Goal: Task Accomplishment & Management: Use online tool/utility

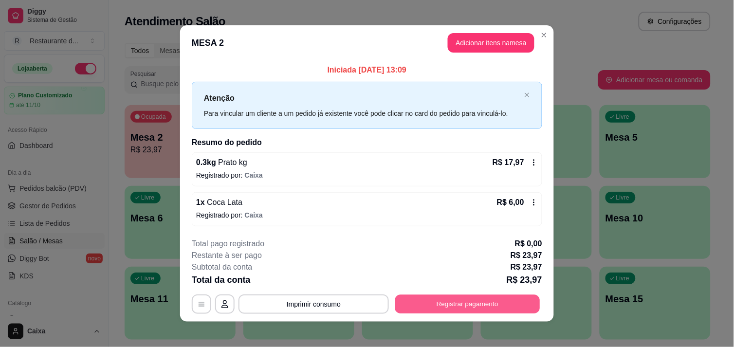
click at [431, 300] on button "Registrar pagamento" at bounding box center [467, 304] width 145 height 19
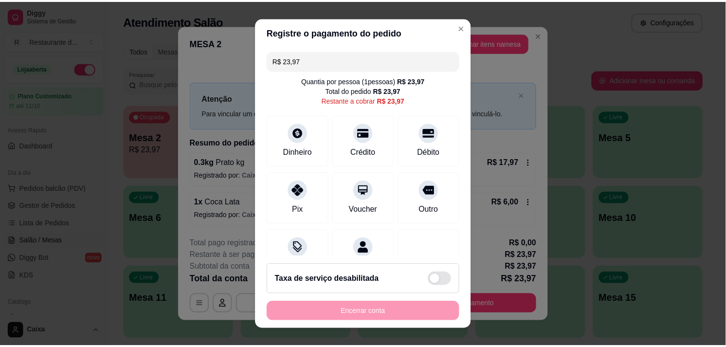
scroll to position [14, 0]
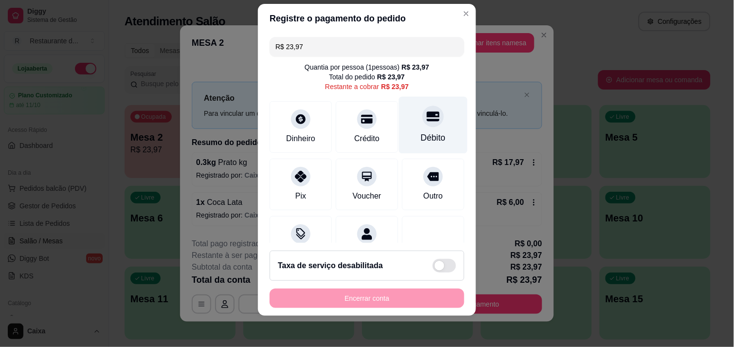
click at [427, 114] on icon at bounding box center [433, 116] width 13 height 10
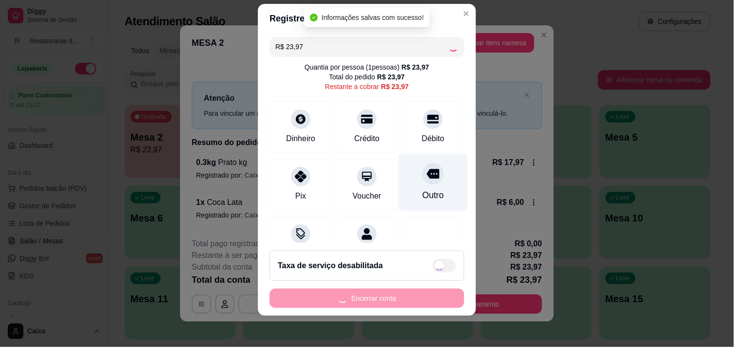
type input "R$ 0,00"
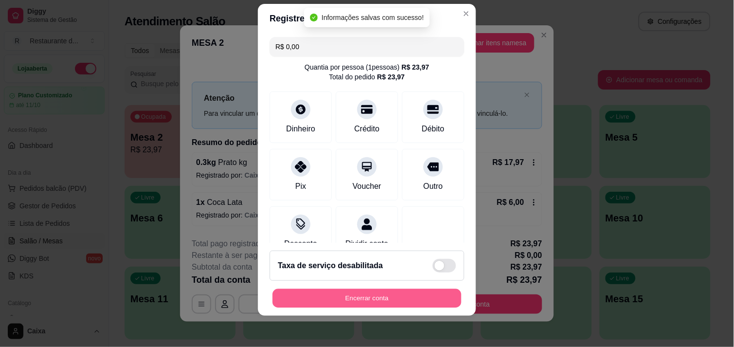
click at [348, 299] on button "Encerrar conta" at bounding box center [367, 298] width 189 height 19
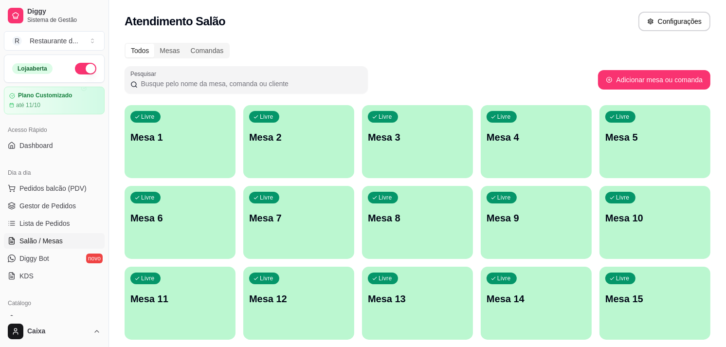
scroll to position [353, 0]
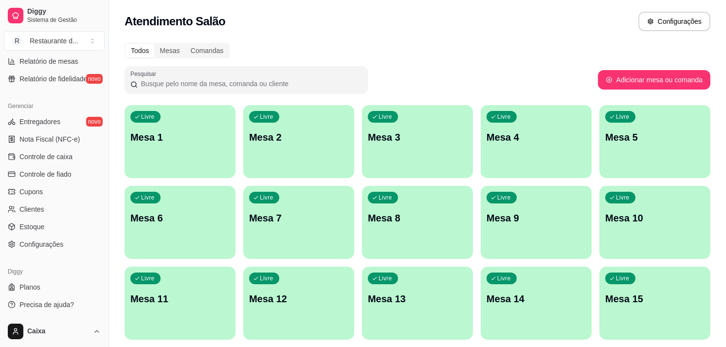
click at [98, 62] on div "Relatórios Relatórios de vendas Relatório de clientes Relatório de mesas Relató…" at bounding box center [54, 45] width 109 height 92
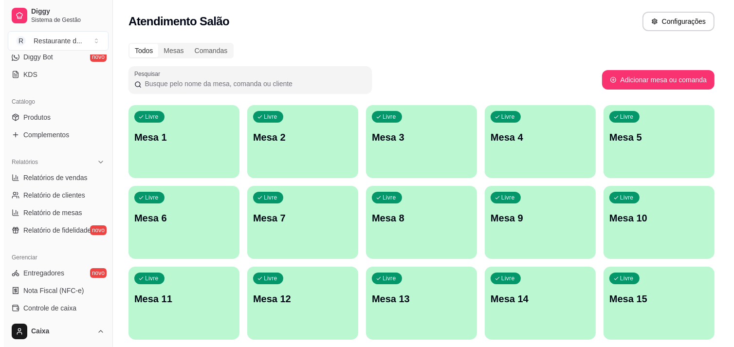
scroll to position [180, 0]
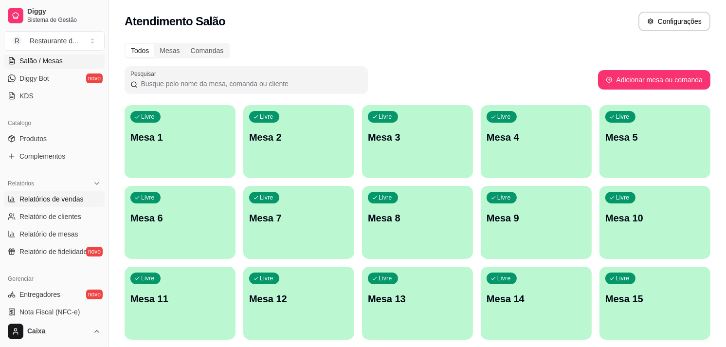
click at [55, 206] on link "Relatórios de vendas" at bounding box center [54, 199] width 101 height 16
select select "ALL"
select select "0"
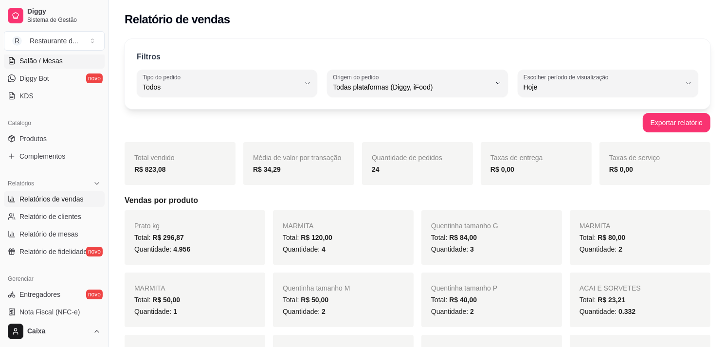
click at [40, 62] on span "Salão / Mesas" at bounding box center [40, 61] width 43 height 10
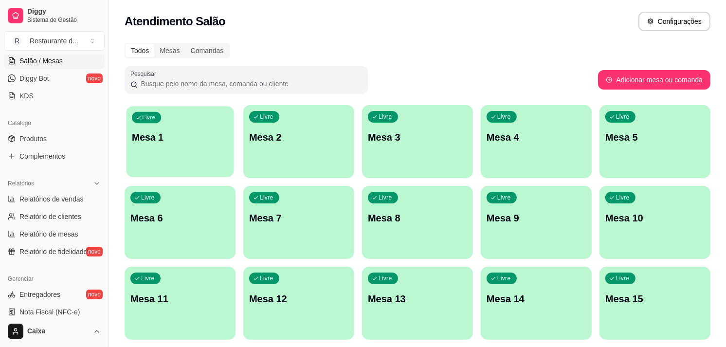
click at [175, 138] on p "Mesa 1" at bounding box center [180, 137] width 96 height 13
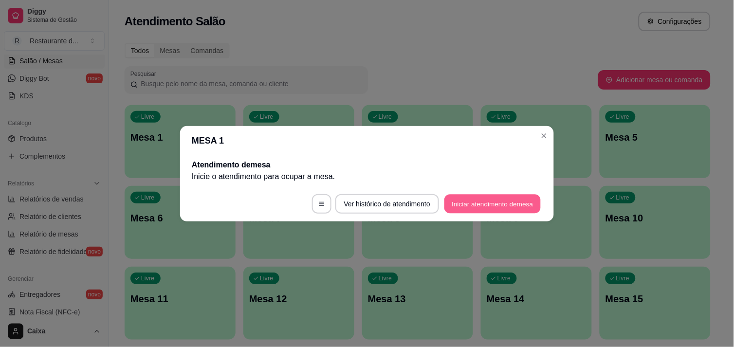
click at [474, 208] on button "Iniciar atendimento de mesa" at bounding box center [492, 203] width 96 height 19
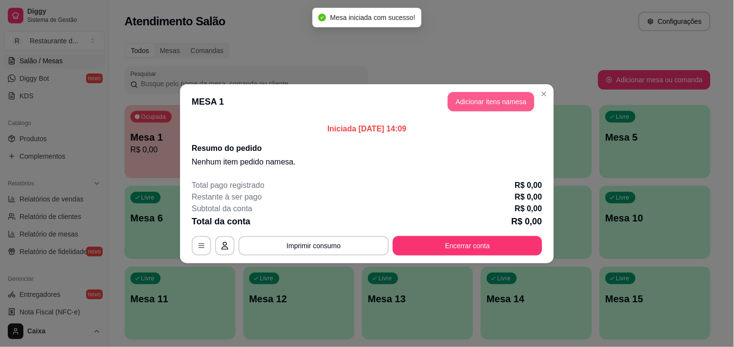
click at [480, 108] on button "Adicionar itens na mesa" at bounding box center [491, 101] width 87 height 19
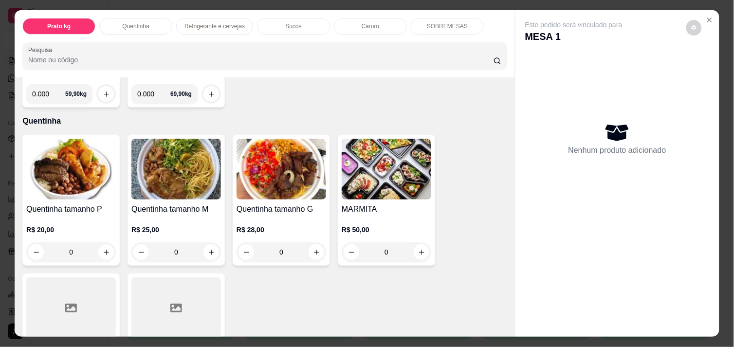
scroll to position [151, 0]
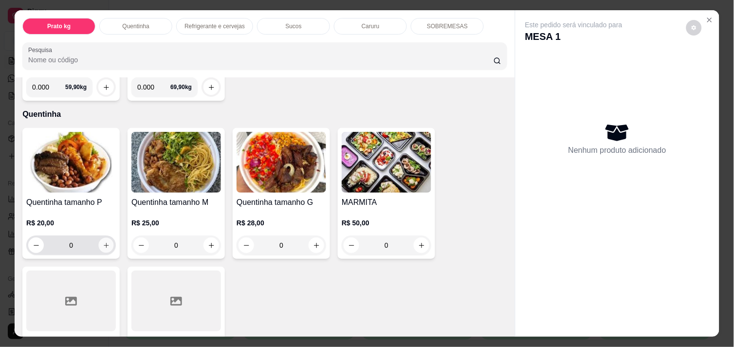
click at [105, 239] on button "increase-product-quantity" at bounding box center [106, 245] width 15 height 15
type input "1"
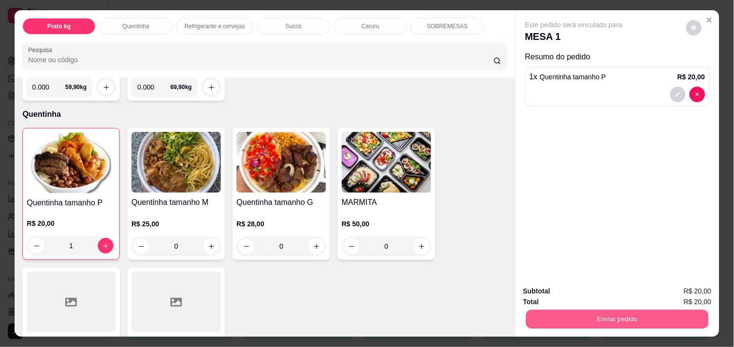
click at [566, 321] on button "Enviar pedido" at bounding box center [617, 319] width 183 height 19
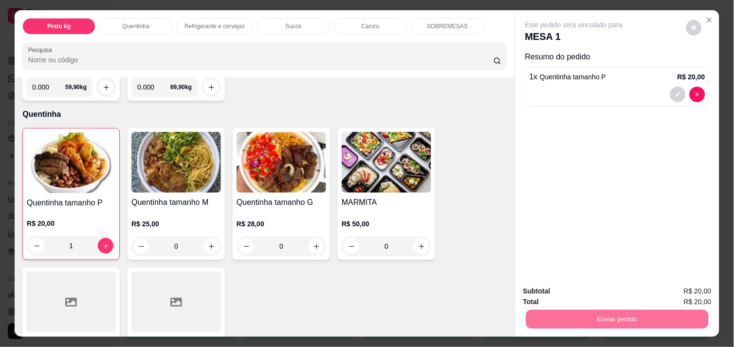
click at [693, 287] on button "Enviar pedido" at bounding box center [687, 291] width 54 height 18
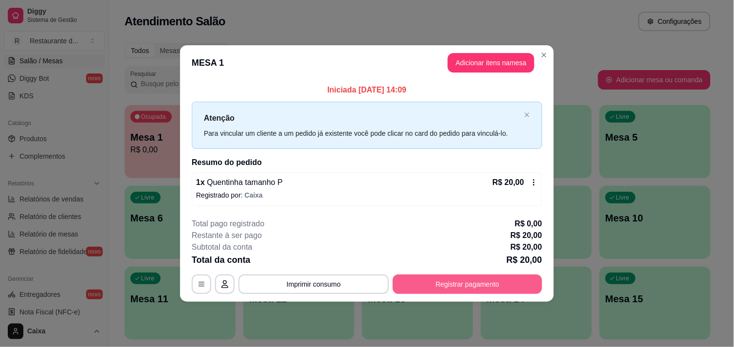
click at [458, 279] on button "Registrar pagamento" at bounding box center [467, 284] width 149 height 19
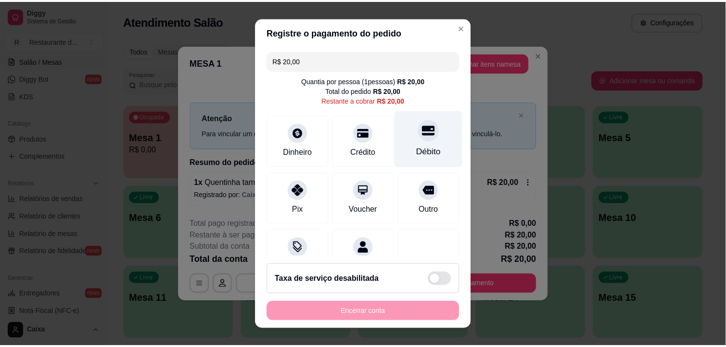
scroll to position [5, 0]
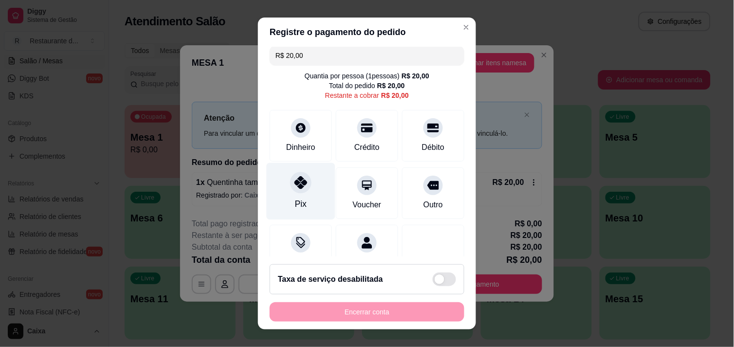
click at [305, 198] on div "Pix" at bounding box center [301, 191] width 69 height 57
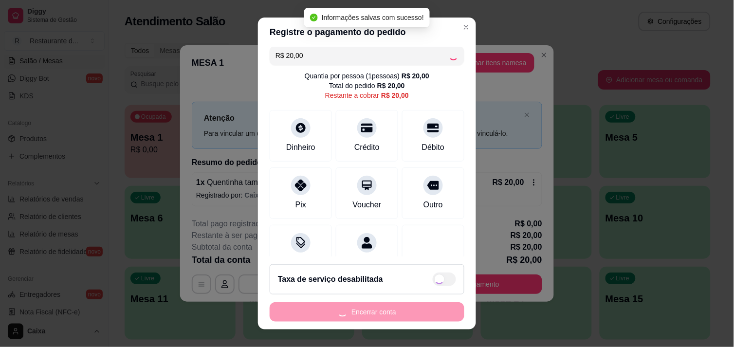
type input "R$ 0,00"
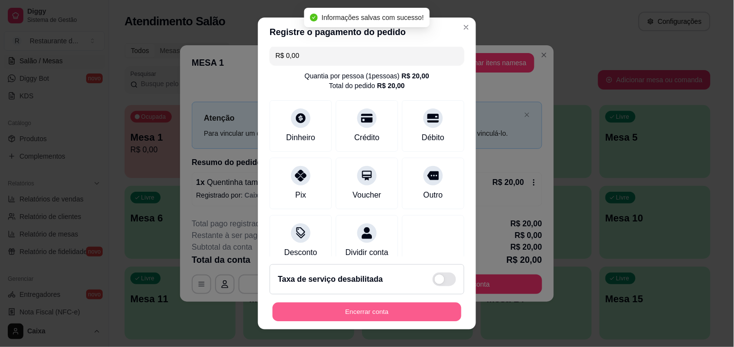
click at [366, 318] on button "Encerrar conta" at bounding box center [367, 312] width 189 height 19
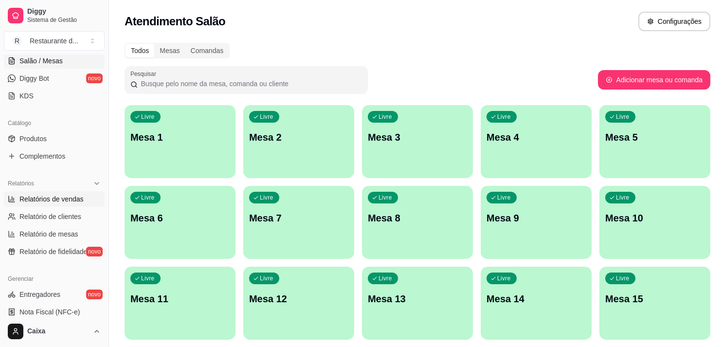
click at [65, 194] on span "Relatórios de vendas" at bounding box center [51, 199] width 64 height 10
select select "ALL"
select select "0"
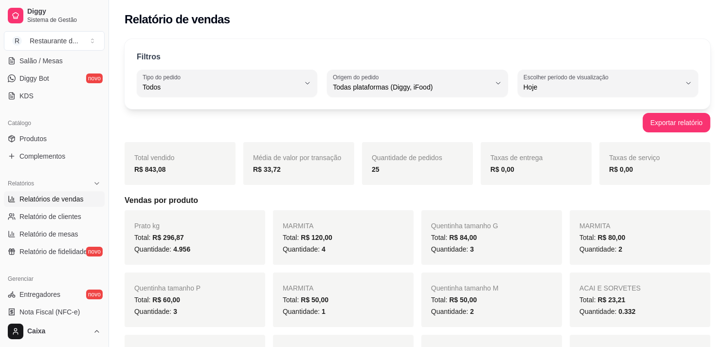
click at [415, 230] on div "Prato kg Total: R$ 296,87 Quantidade: 4.956 MARMITA Total: R$ 120,00 Quantidade…" at bounding box center [418, 330] width 586 height 241
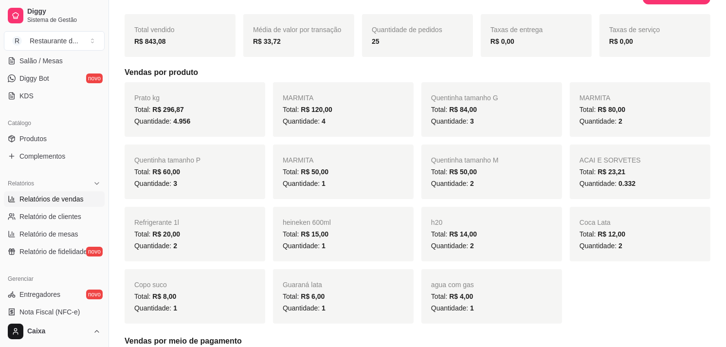
scroll to position [129, 0]
